Goal: Task Accomplishment & Management: Manage account settings

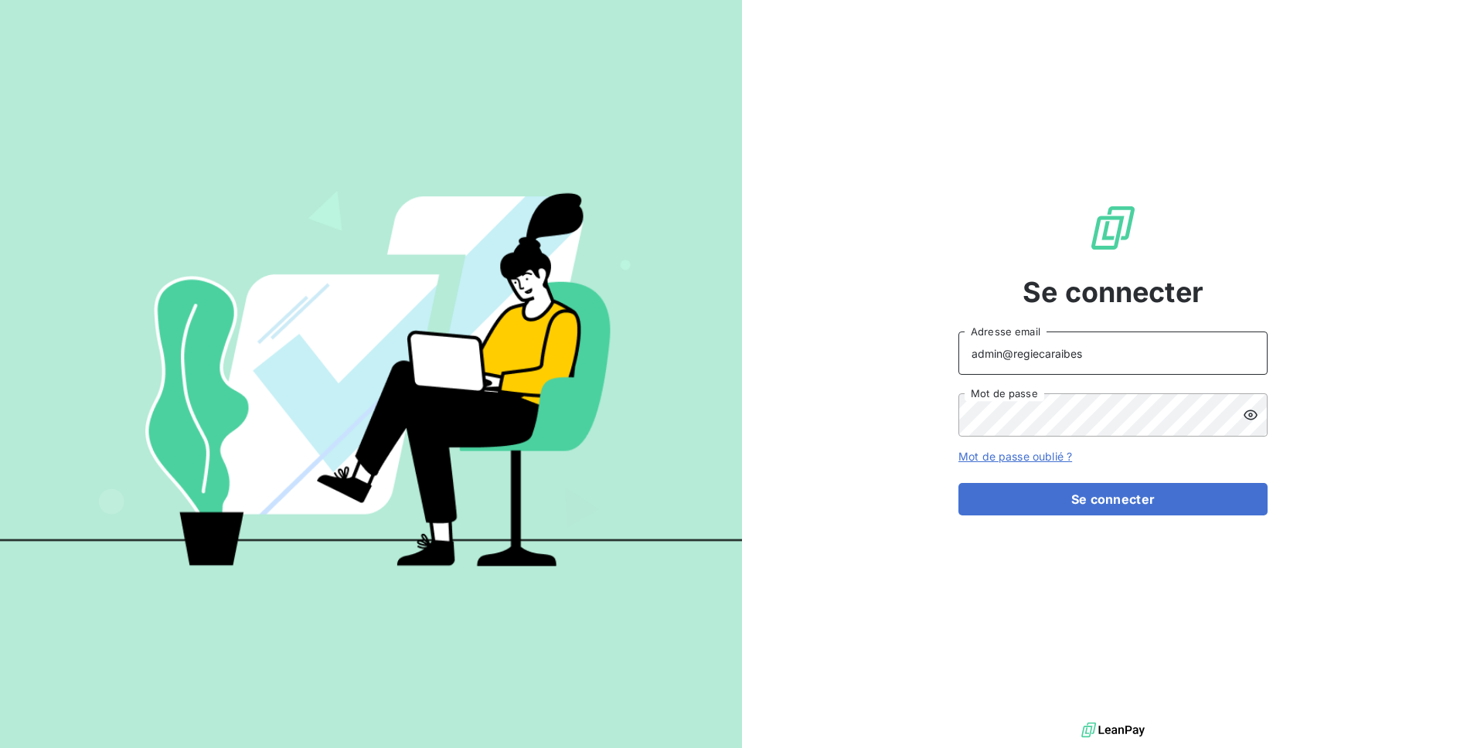
click at [1077, 360] on input "admin@regiecaraibes" at bounding box center [1112, 353] width 309 height 43
type input "agathe@leanpay.fr"
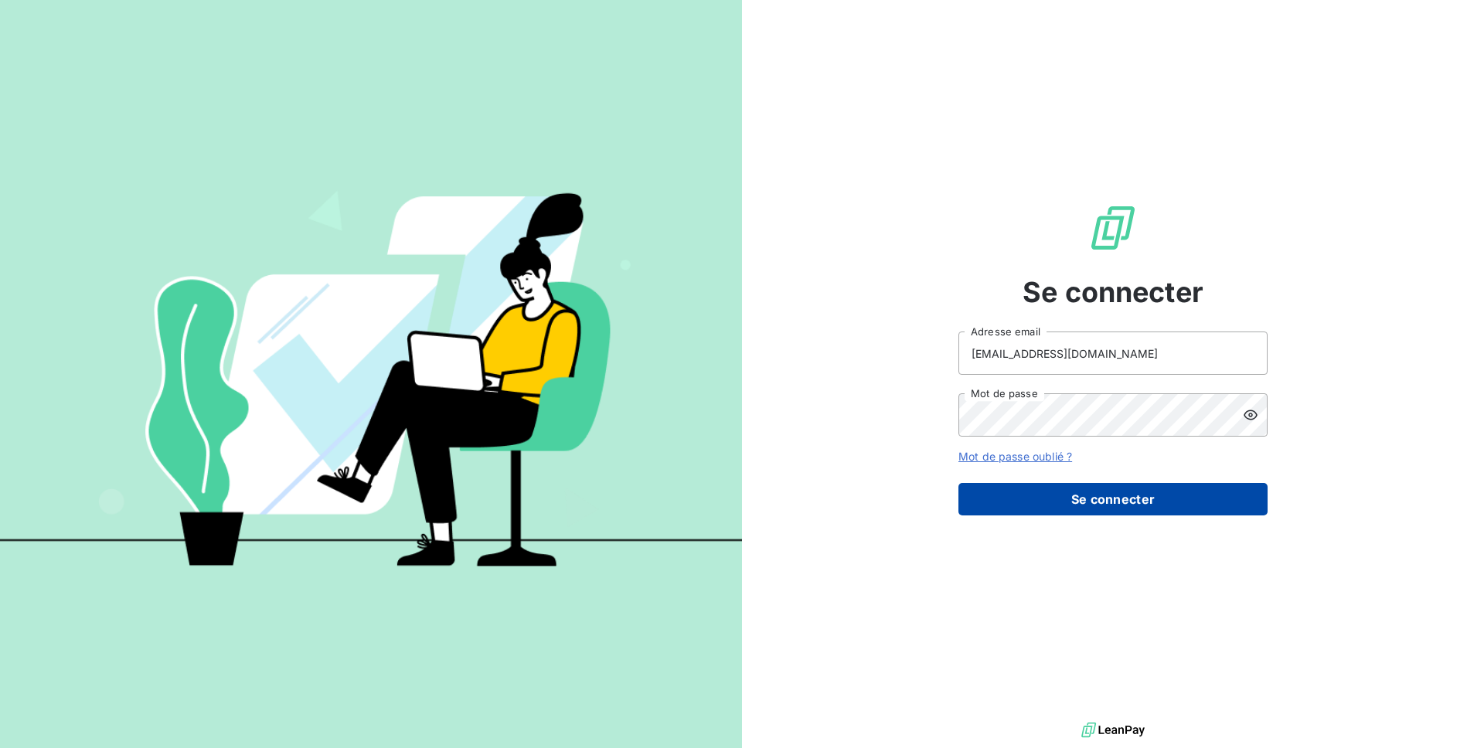
click at [1082, 485] on button "Se connecter" at bounding box center [1112, 499] width 309 height 32
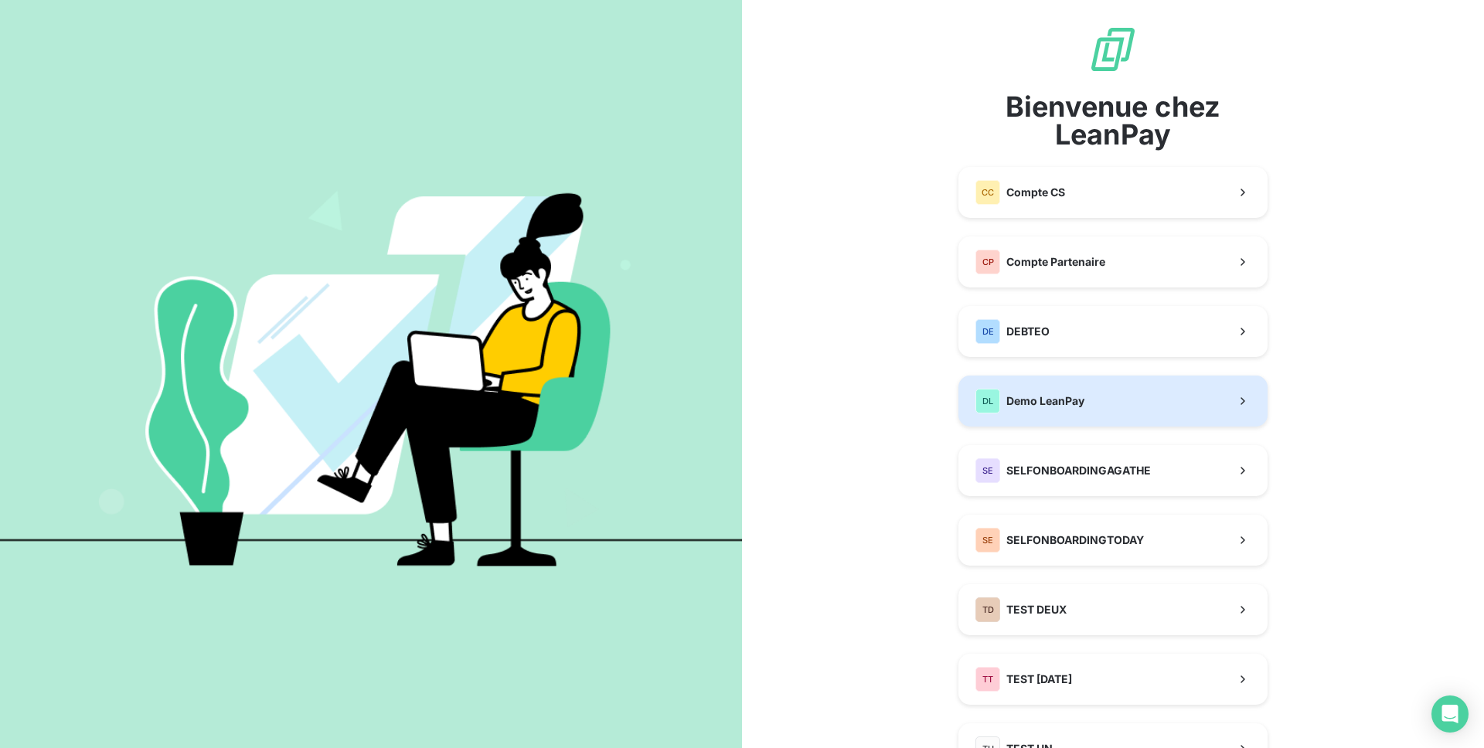
click at [1061, 390] on div "DL Demo LeanPay" at bounding box center [1029, 401] width 109 height 25
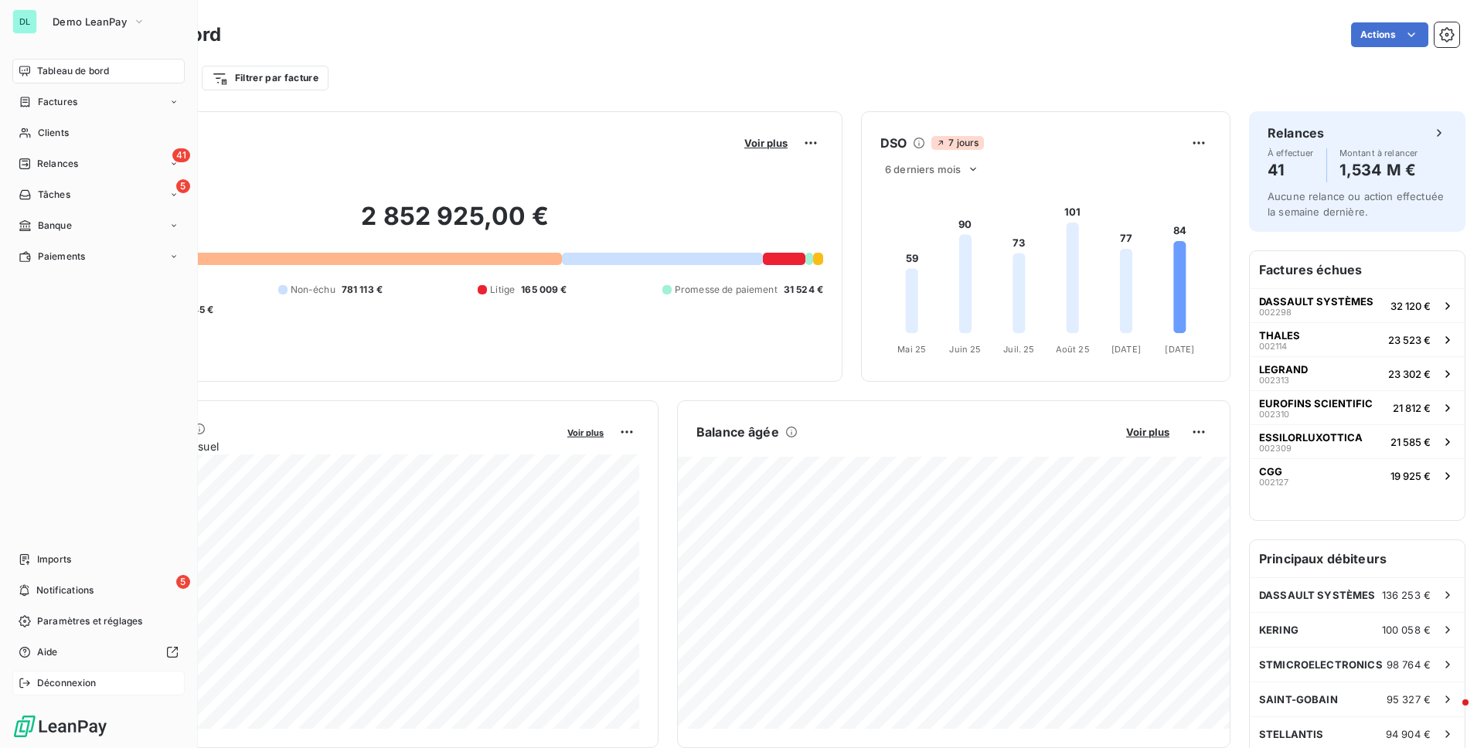
click at [80, 679] on span "Déconnexion" at bounding box center [67, 683] width 60 height 14
